Goal: Task Accomplishment & Management: Manage account settings

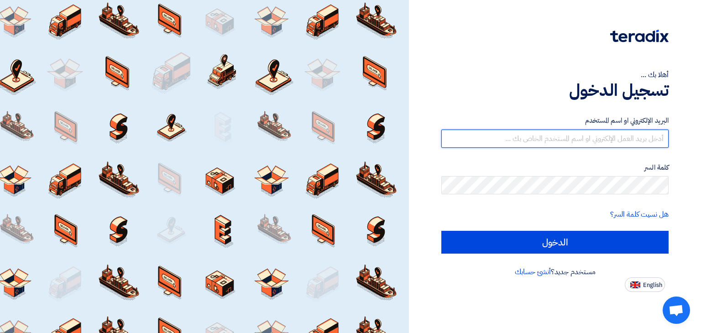
click at [548, 135] on input "text" at bounding box center [554, 139] width 227 height 18
type input "sales@redasafe.com"
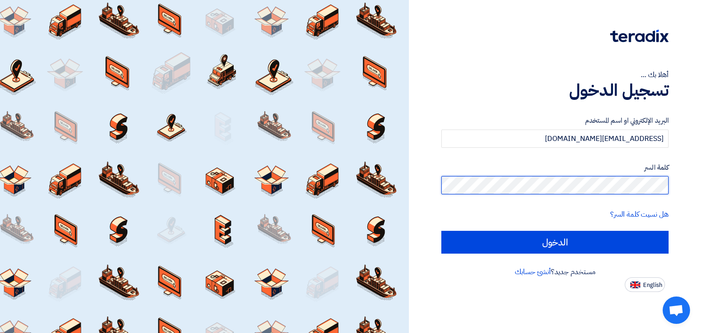
click at [441, 231] on input "الدخول" at bounding box center [554, 242] width 227 height 23
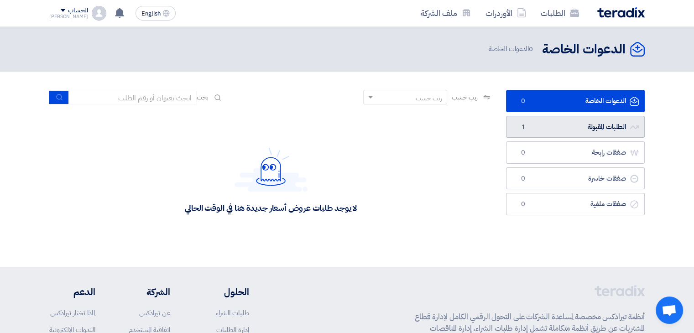
click at [571, 123] on link "الطلبات المقبولة الطلبات المقبولة 1" at bounding box center [575, 127] width 139 height 22
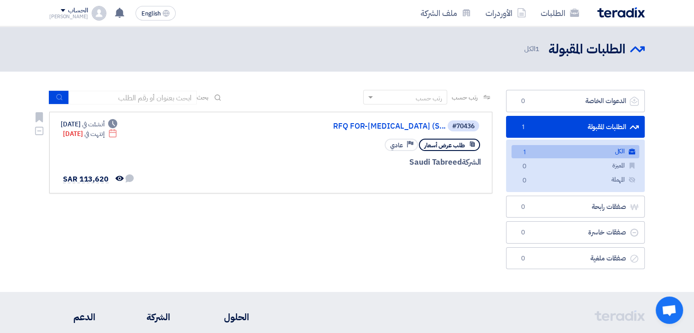
click at [445, 149] on span "طلب عرض أسعار" at bounding box center [444, 145] width 41 height 9
click at [451, 145] on span "طلب عرض أسعار" at bounding box center [444, 145] width 41 height 9
click at [401, 147] on span "عادي" at bounding box center [396, 145] width 13 height 9
click at [425, 158] on div "الشركة Saudi Tabreed" at bounding box center [372, 163] width 220 height 12
click at [116, 178] on use at bounding box center [119, 178] width 8 height 5
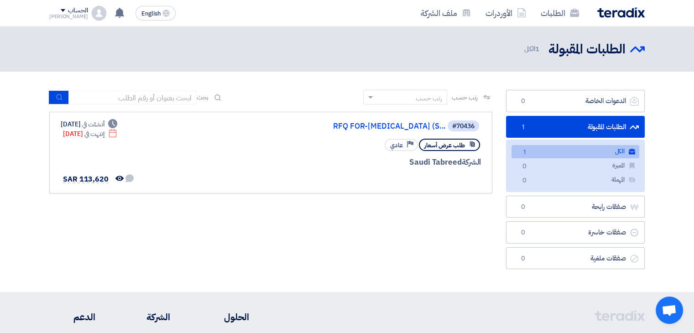
click at [573, 150] on link "الكل الكل 1" at bounding box center [576, 151] width 128 height 13
click at [128, 178] on use at bounding box center [130, 178] width 8 height 8
click at [323, 123] on link "RFQ FOR-Self Contained Breathing Apparatus (S..." at bounding box center [354, 126] width 183 height 8
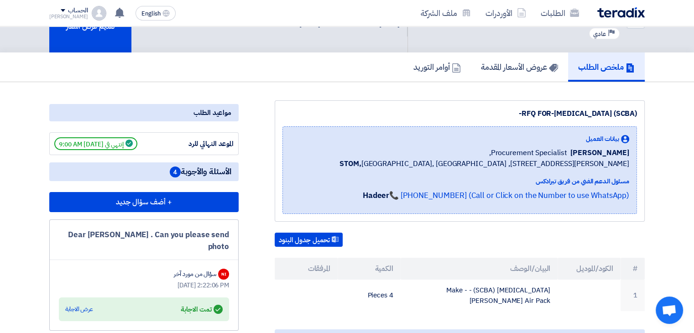
scroll to position [40, 0]
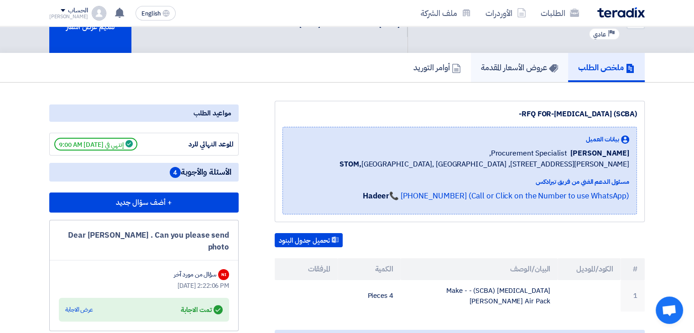
click at [514, 73] on h5 "عروض الأسعار المقدمة" at bounding box center [519, 67] width 77 height 10
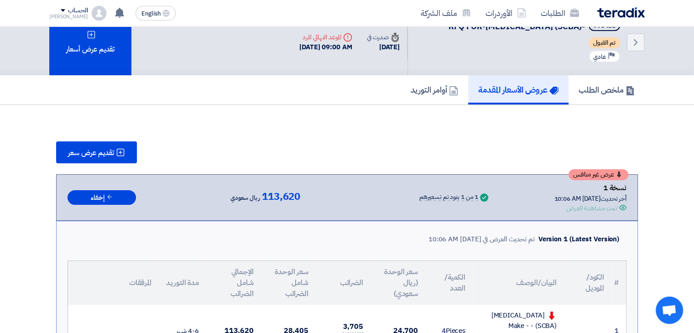
scroll to position [10, 0]
